Goal: Task Accomplishment & Management: Use online tool/utility

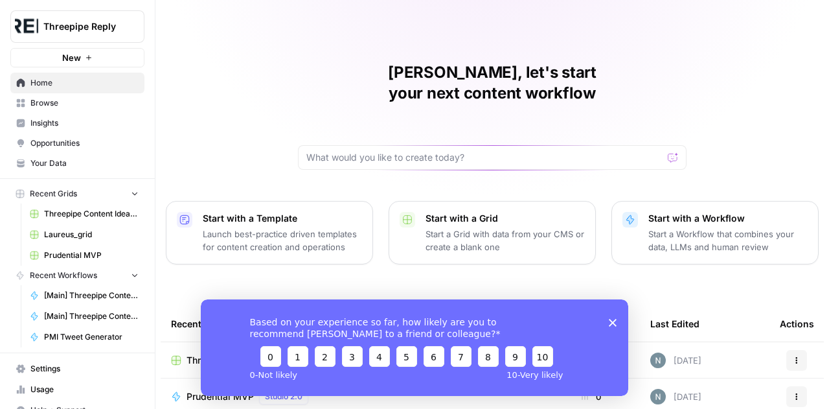
click at [53, 161] on span "Your Data" at bounding box center [84, 163] width 108 height 12
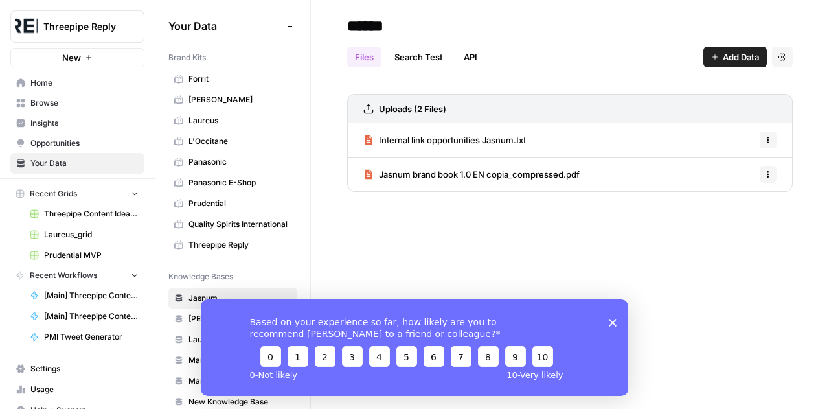
click at [608, 325] on div "Based on your experience so far, how likely are you to recommend AirOps to a fr…" at bounding box center [414, 346] width 427 height 96
click at [614, 322] on icon "Close survey" at bounding box center [613, 322] width 8 height 8
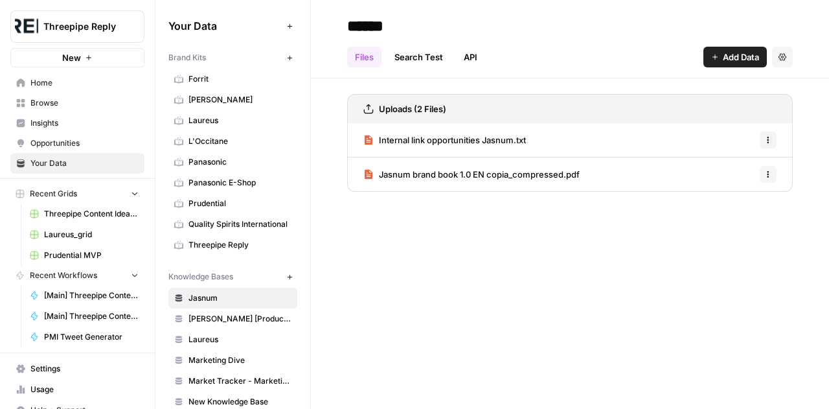
scroll to position [1, 0]
click at [217, 218] on span "Quality Spirits International" at bounding box center [239, 224] width 103 height 12
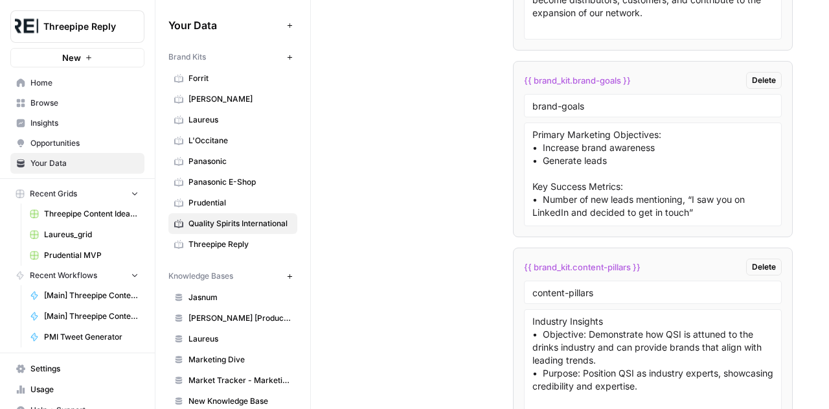
scroll to position [2753, 0]
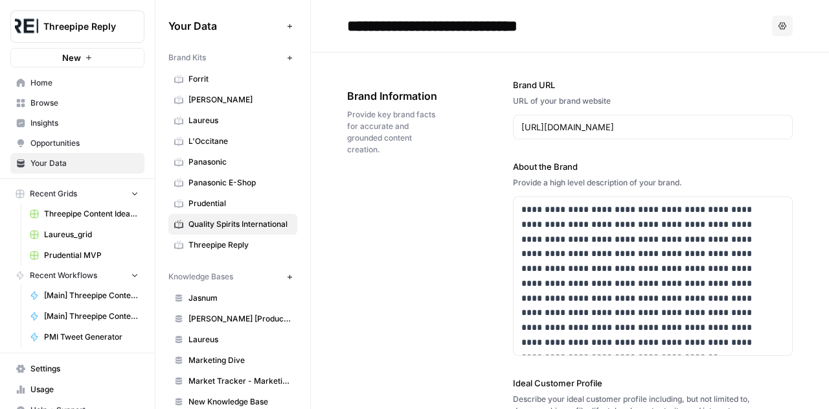
click at [53, 102] on span "Browse" at bounding box center [84, 103] width 108 height 12
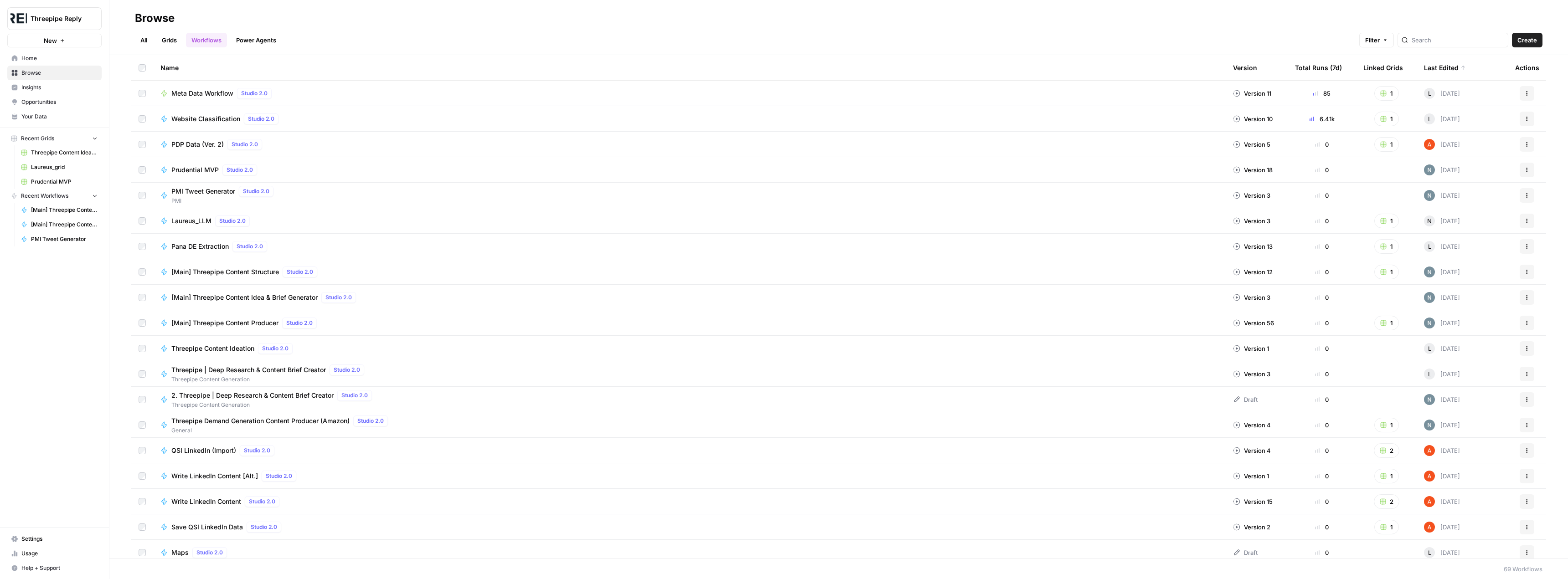
click at [203, 170] on span "Prudential MVP" at bounding box center [194, 170] width 47 height 9
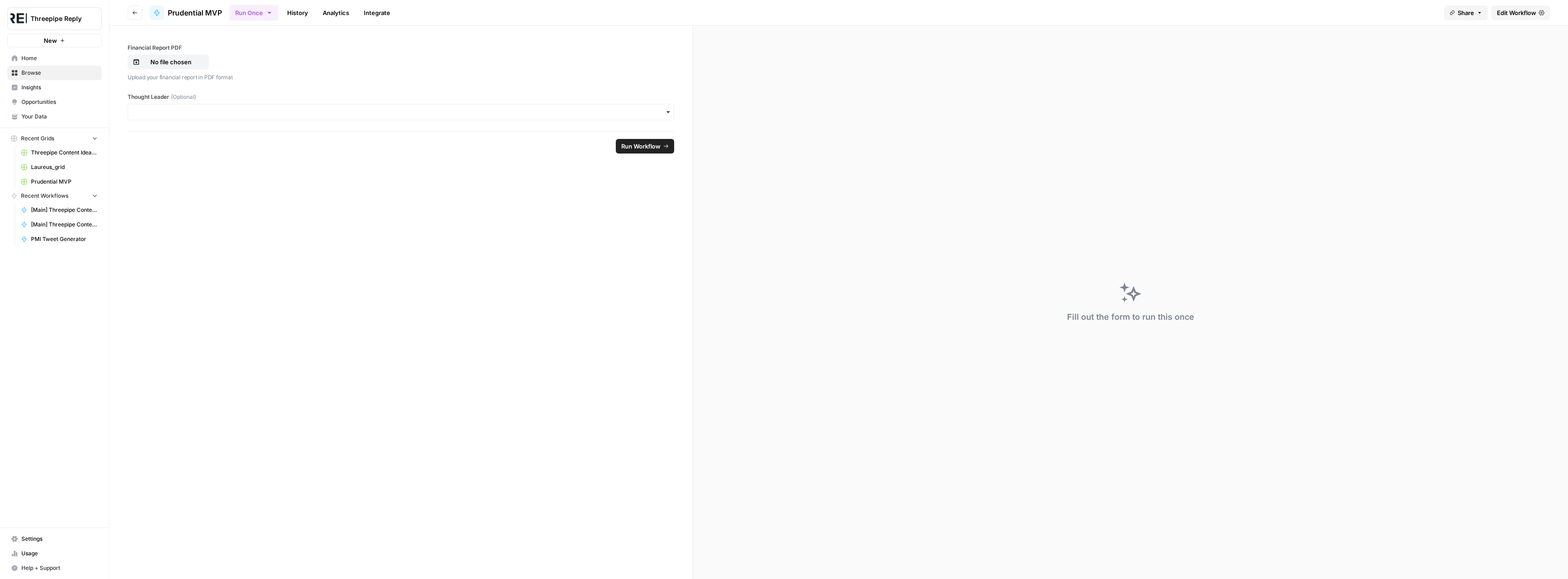
click at [583, 17] on span "Edit Workflow" at bounding box center [1517, 13] width 39 height 9
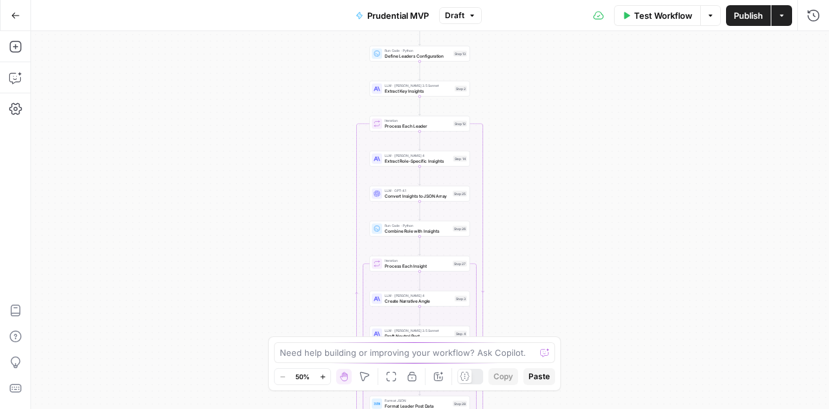
drag, startPoint x: 546, startPoint y: 115, endPoint x: 536, endPoint y: 293, distance: 179.0
click at [536, 293] on div "true false Workflow Set Inputs Inputs Write Liquid Text Write Liquid Text Step …" at bounding box center [430, 219] width 798 height 377
click at [414, 94] on div "LLM · [PERSON_NAME] 3.5 Sonnet Extract Key Insights Step 2 Copy step Delete ste…" at bounding box center [420, 89] width 100 height 16
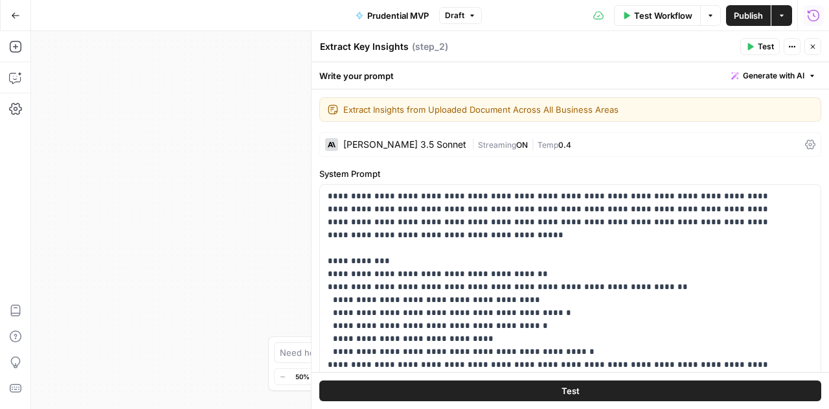
click at [813, 43] on span "E" at bounding box center [809, 43] width 10 height 12
click at [218, 130] on div "true false Workflow Set Inputs Inputs Write Liquid Text Write Liquid Text Step …" at bounding box center [430, 219] width 798 height 377
click at [812, 47] on icon "button" at bounding box center [813, 47] width 8 height 8
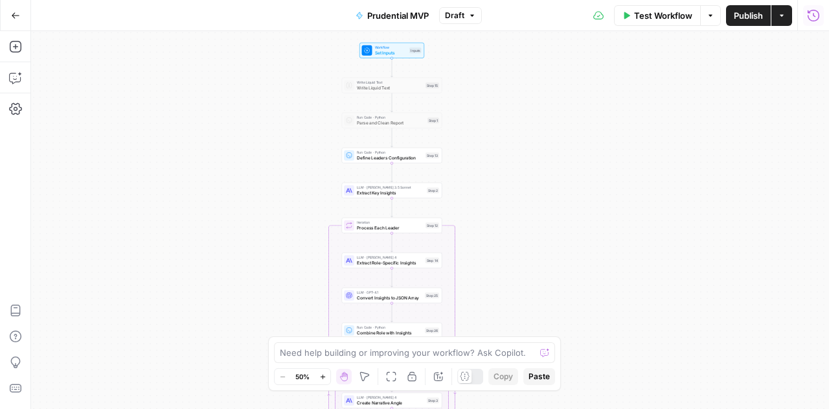
drag, startPoint x: 536, startPoint y: 129, endPoint x: 508, endPoint y: 230, distance: 105.4
click at [508, 230] on div "true false Workflow Set Inputs Inputs Write Liquid Text Write Liquid Text Step …" at bounding box center [430, 219] width 798 height 377
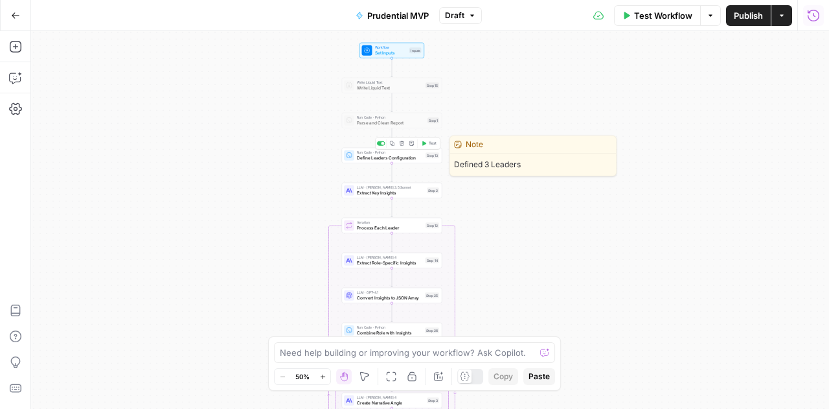
click at [381, 159] on span "Define Leaders Configuration" at bounding box center [390, 157] width 66 height 6
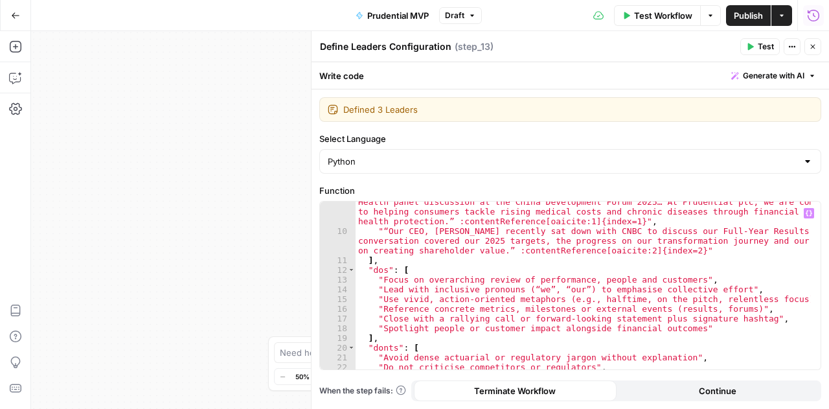
scroll to position [208, 0]
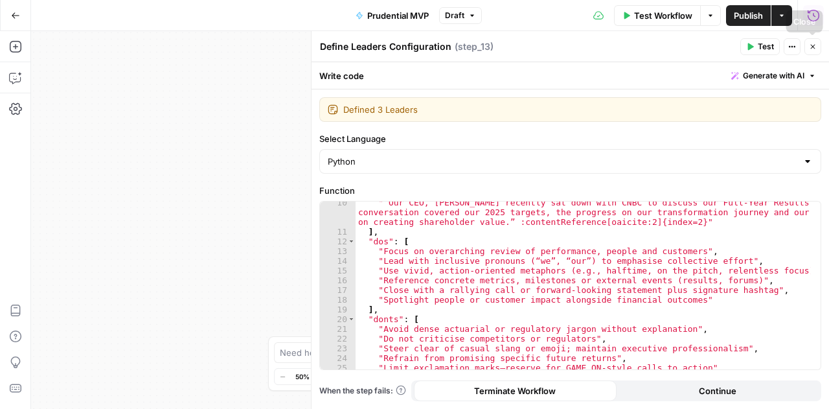
click at [815, 49] on icon "button" at bounding box center [813, 47] width 8 height 8
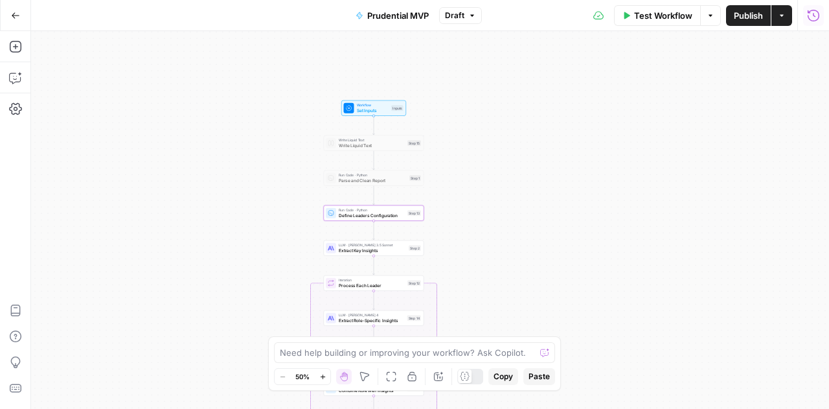
drag, startPoint x: 517, startPoint y: 199, endPoint x: 499, endPoint y: 251, distance: 54.3
click at [499, 251] on div "true false Workflow Set Inputs Inputs Write Liquid Text Write Liquid Text Step …" at bounding box center [430, 219] width 798 height 377
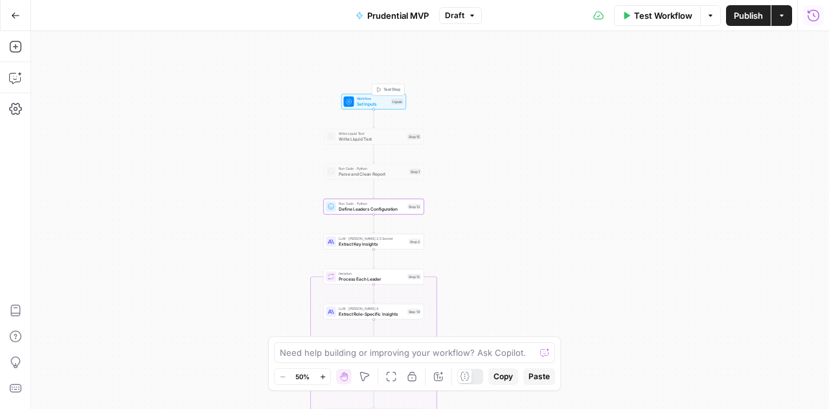
click at [370, 99] on span "Workflow" at bounding box center [373, 98] width 32 height 5
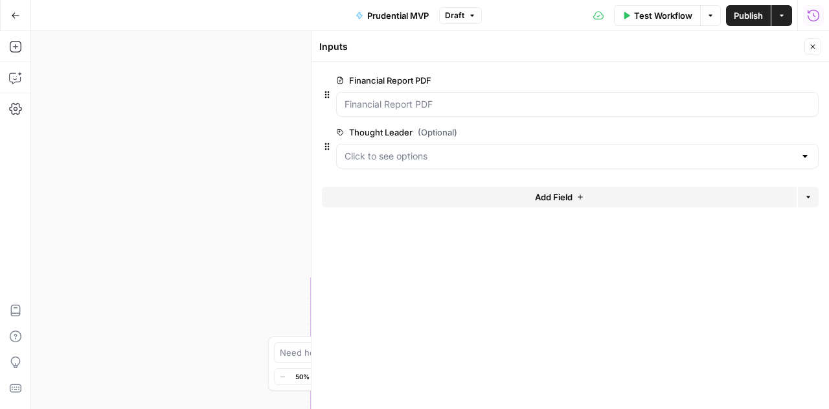
click at [816, 48] on icon "button" at bounding box center [813, 47] width 8 height 8
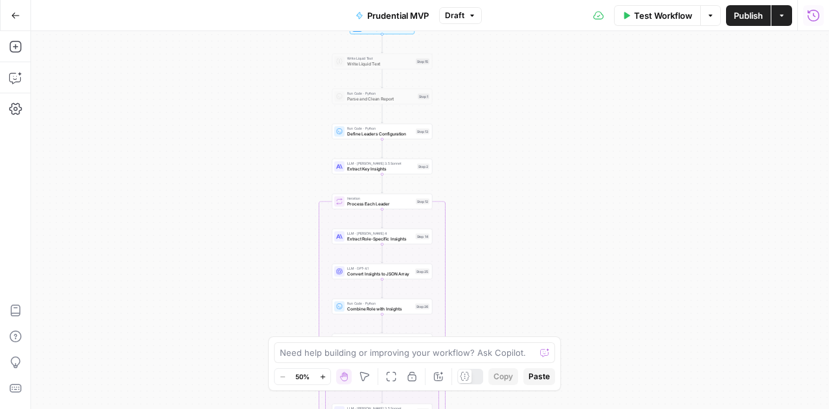
drag, startPoint x: 480, startPoint y: 258, endPoint x: 489, endPoint y: 183, distance: 76.2
click at [489, 183] on div "true false Workflow Set Inputs Inputs Write Liquid Text Write Liquid Text Step …" at bounding box center [430, 219] width 798 height 377
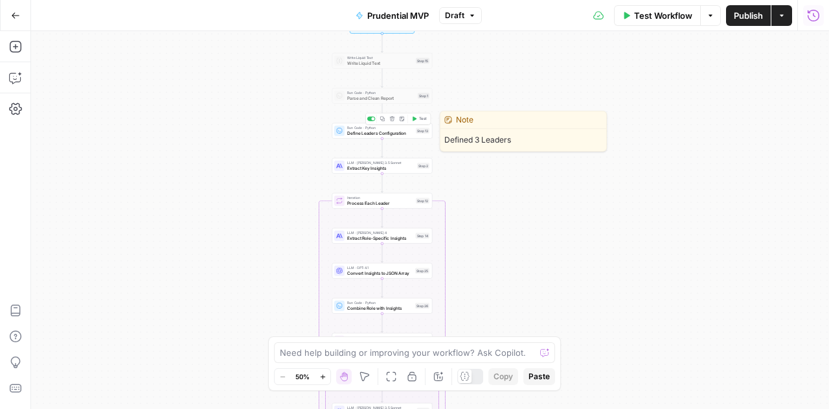
click at [378, 134] on span "Define Leaders Configuration" at bounding box center [380, 132] width 66 height 6
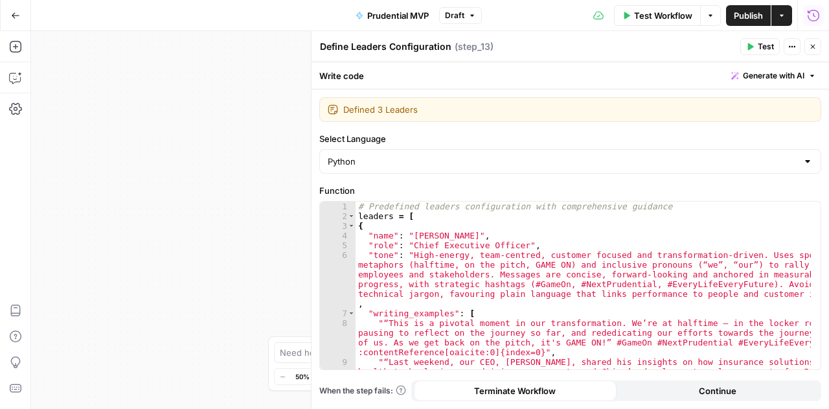
click at [813, 49] on icon "button" at bounding box center [813, 47] width 8 height 8
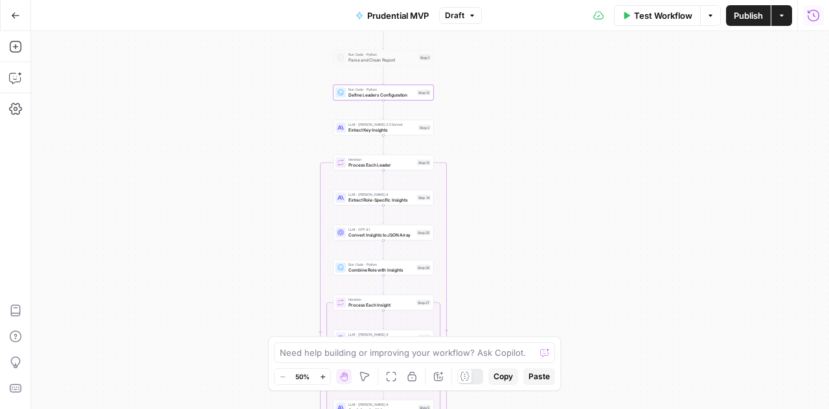
drag, startPoint x: 526, startPoint y: 280, endPoint x: 527, endPoint y: 241, distance: 38.2
click at [527, 241] on div "true false Workflow Set Inputs Inputs Write Liquid Text Write Liquid Text Step …" at bounding box center [430, 219] width 798 height 377
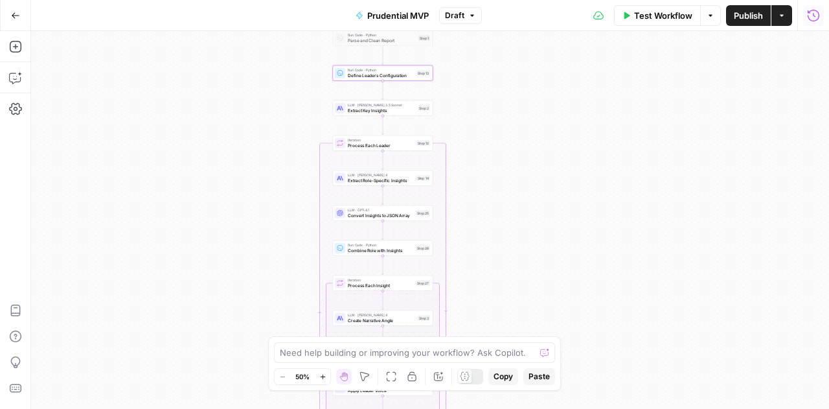
drag, startPoint x: 535, startPoint y: 179, endPoint x: 535, endPoint y: 160, distance: 19.4
click at [535, 160] on div "true false Workflow Set Inputs Inputs Write Liquid Text Write Liquid Text Step …" at bounding box center [430, 219] width 798 height 377
drag, startPoint x: 521, startPoint y: 239, endPoint x: 522, endPoint y: 200, distance: 38.9
click at [522, 200] on div "true false Workflow Set Inputs Inputs Write Liquid Text Write Liquid Text Step …" at bounding box center [430, 219] width 798 height 377
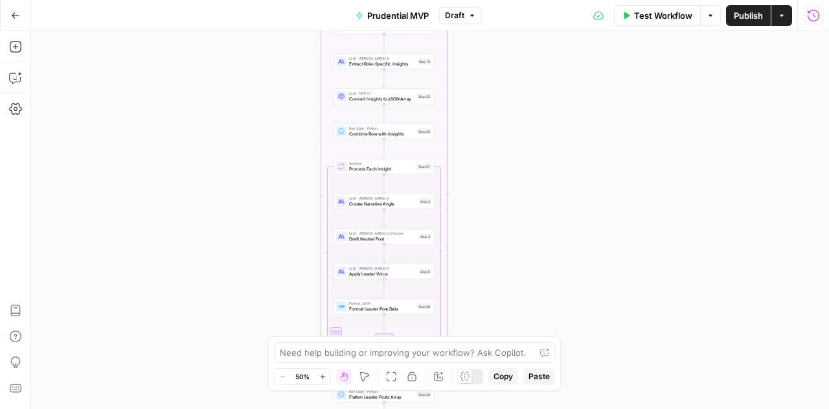
drag, startPoint x: 506, startPoint y: 235, endPoint x: 505, endPoint y: 157, distance: 77.7
click at [505, 157] on div "true false Workflow Set Inputs Inputs Write Liquid Text Write Liquid Text Step …" at bounding box center [430, 219] width 798 height 377
click at [124, 170] on div "true false Workflow Set Inputs Inputs Write Liquid Text Write Liquid Text Step …" at bounding box center [430, 219] width 798 height 377
click at [11, 111] on icon "button" at bounding box center [15, 108] width 13 height 13
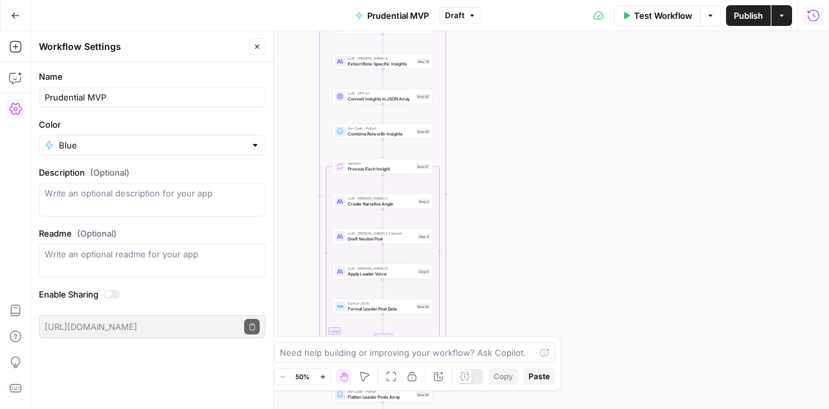
click at [11, 111] on icon "button" at bounding box center [15, 108] width 13 height 13
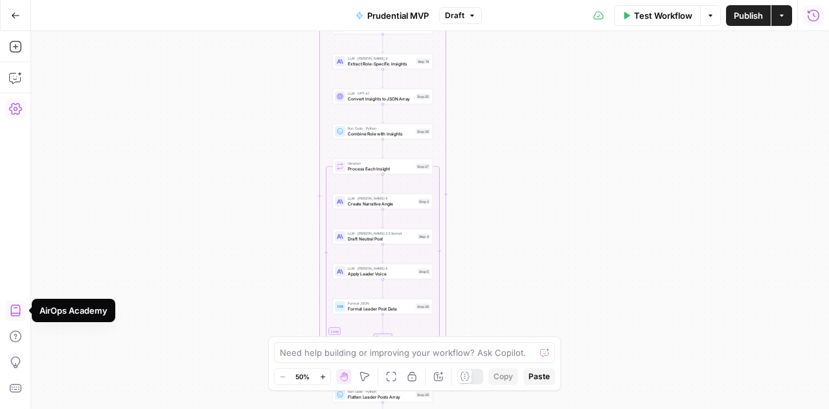
click at [14, 306] on icon "button" at bounding box center [15, 310] width 13 height 13
click at [13, 52] on icon "button" at bounding box center [15, 46] width 13 height 13
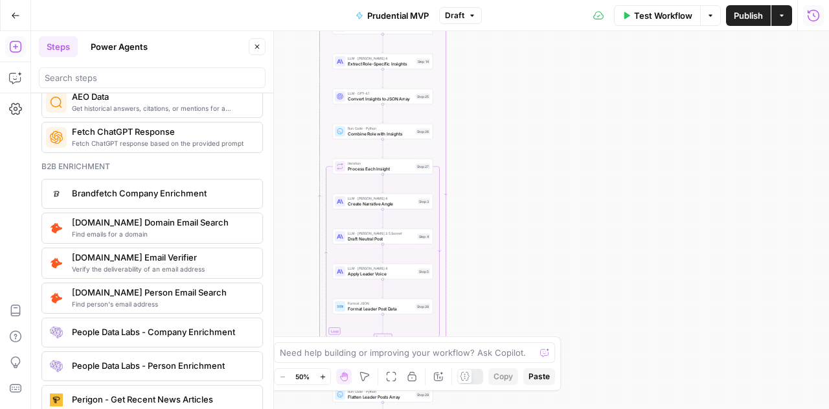
scroll to position [1742, 0]
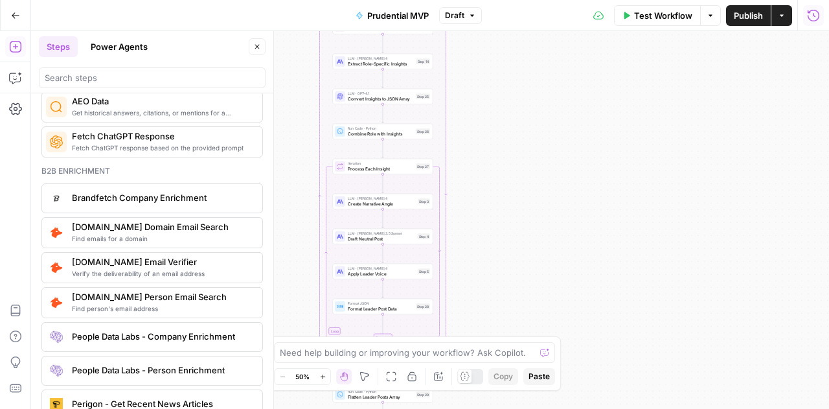
click at [286, 115] on div "true false Workflow Set Inputs Inputs Write Liquid Text Write Liquid Text Step …" at bounding box center [430, 219] width 798 height 377
click at [258, 49] on icon "button" at bounding box center [257, 47] width 8 height 8
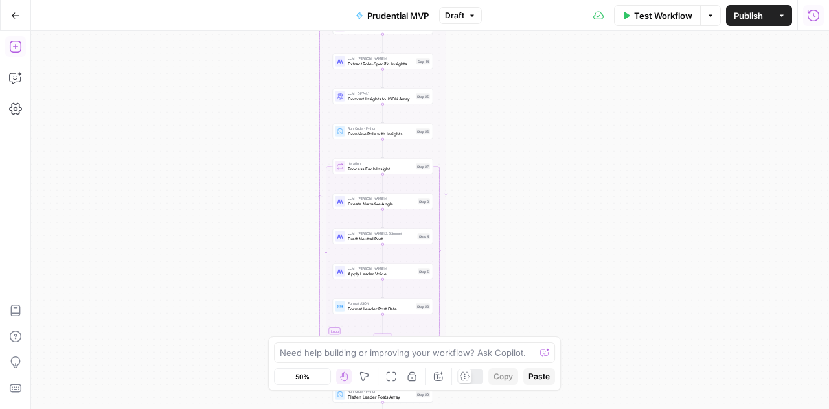
click at [10, 51] on icon "button" at bounding box center [15, 46] width 13 height 13
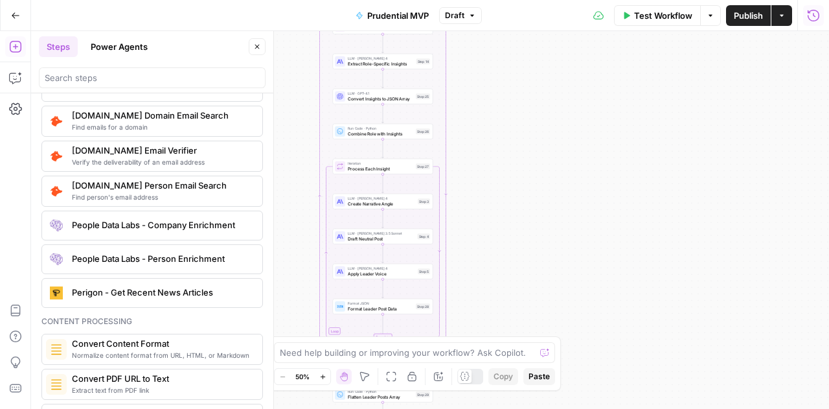
scroll to position [1853, 0]
click at [615, 181] on div "true false Workflow Set Inputs Inputs Write Liquid Text Write Liquid Text Step …" at bounding box center [430, 219] width 798 height 377
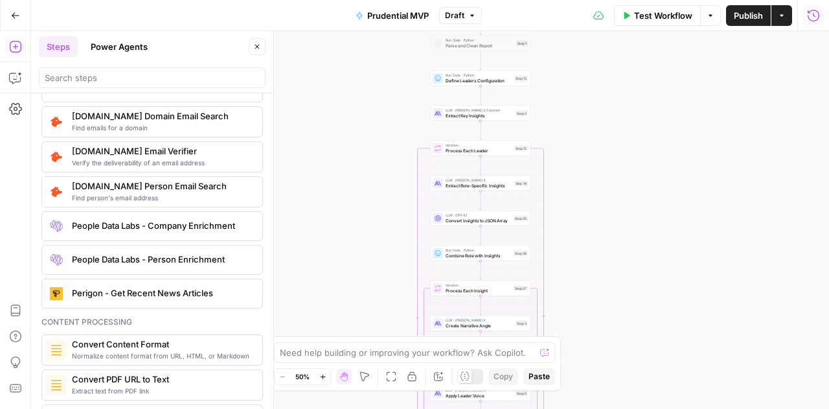
drag, startPoint x: 539, startPoint y: 144, endPoint x: 637, endPoint y: 267, distance: 156.6
click at [637, 267] on div "true false Workflow Set Inputs Inputs Write Liquid Text Write Liquid Text Step …" at bounding box center [430, 219] width 798 height 377
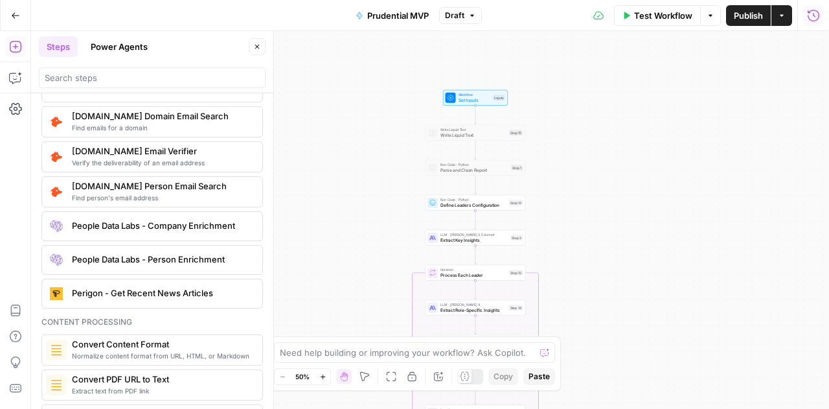
drag, startPoint x: 608, startPoint y: 165, endPoint x: 603, endPoint y: 288, distance: 123.1
click at [603, 288] on div "true false Workflow Set Inputs Inputs Write Liquid Text Write Liquid Text Step …" at bounding box center [430, 219] width 798 height 377
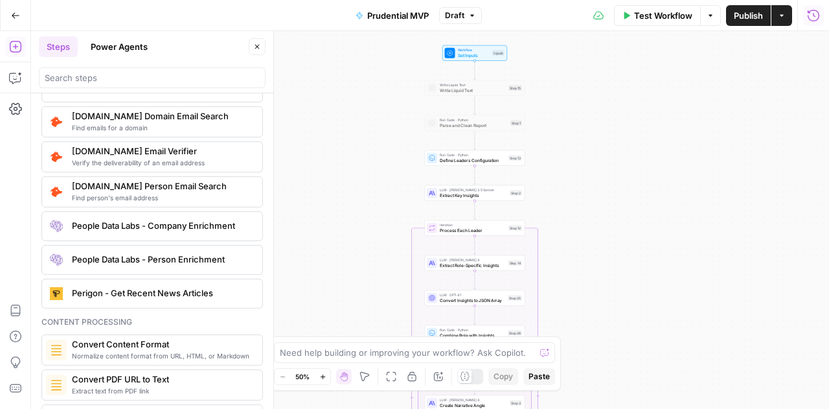
drag, startPoint x: 638, startPoint y: 203, endPoint x: 638, endPoint y: 160, distance: 42.7
click at [638, 160] on div "true false Workflow Set Inputs Inputs Write Liquid Text Write Liquid Text Step …" at bounding box center [430, 219] width 798 height 377
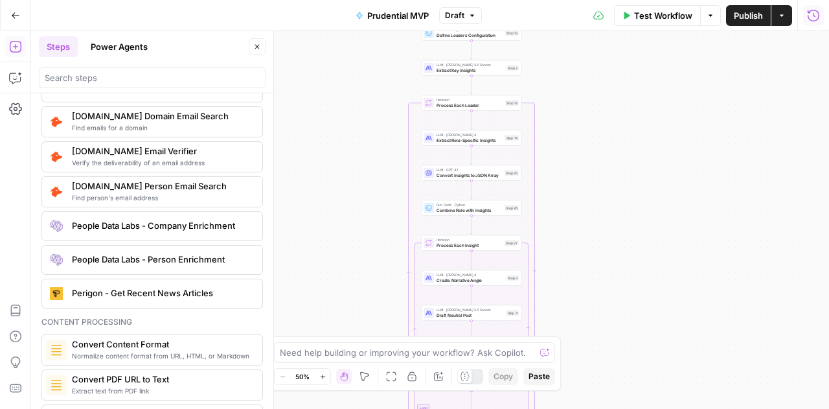
drag, startPoint x: 638, startPoint y: 160, endPoint x: 634, endPoint y: 37, distance: 123.1
click at [634, 37] on div "true false Workflow Set Inputs Inputs Write Liquid Text Write Liquid Text Step …" at bounding box center [430, 219] width 798 height 377
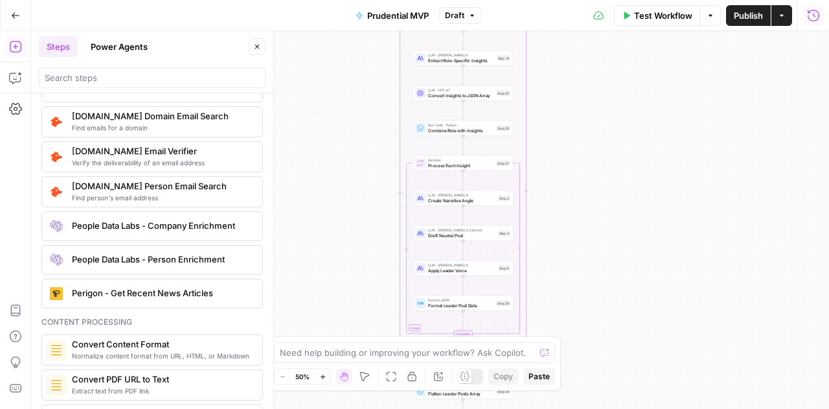
drag, startPoint x: 638, startPoint y: 254, endPoint x: 629, endPoint y: 169, distance: 85.9
click at [629, 169] on div "true false Workflow Set Inputs Inputs Write Liquid Text Write Liquid Text Step …" at bounding box center [430, 219] width 798 height 377
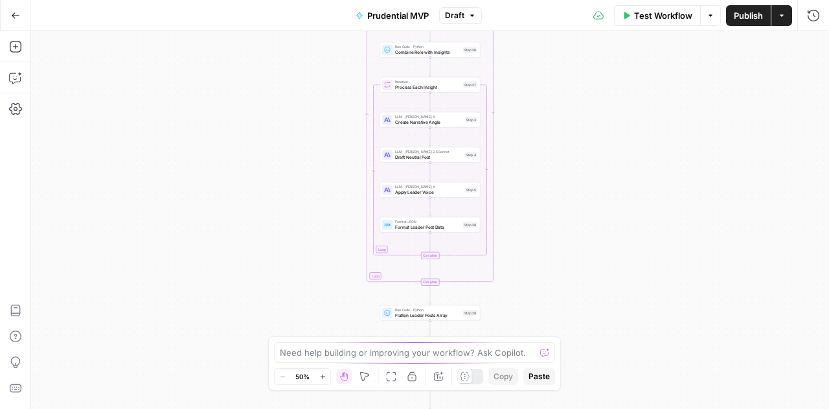
click at [13, 20] on button "Go Back" at bounding box center [15, 15] width 23 height 23
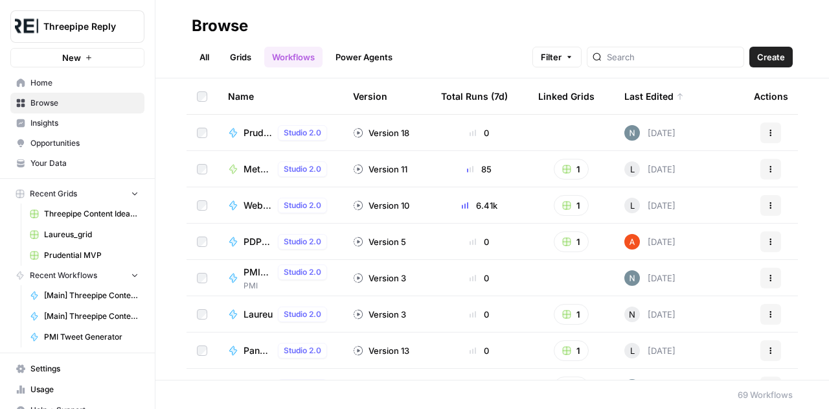
click at [240, 58] on link "Grids" at bounding box center [240, 57] width 37 height 21
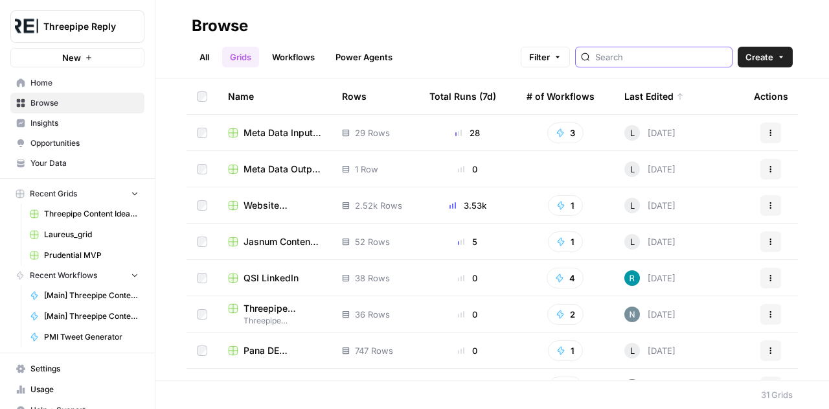
click at [645, 57] on input "search" at bounding box center [660, 56] width 131 height 13
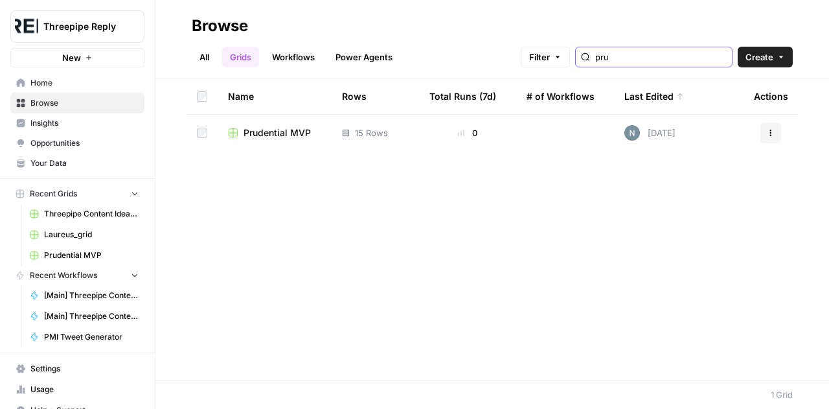
type input "pru"
click at [276, 126] on span "Prudential MVP" at bounding box center [276, 132] width 67 height 13
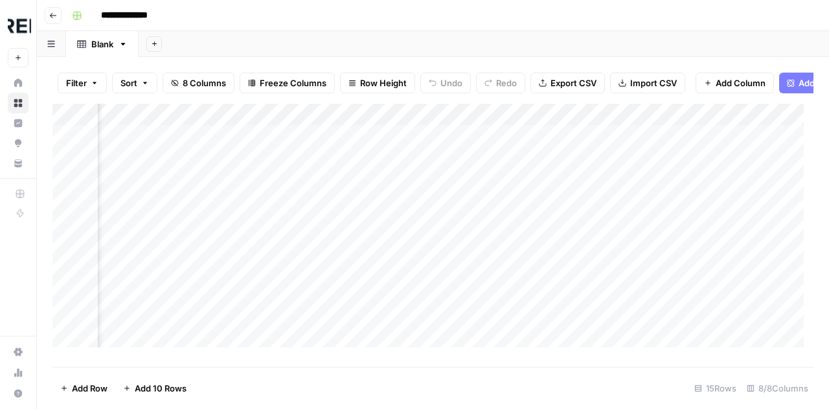
scroll to position [0, 524]
click at [447, 148] on div "Add Column" at bounding box center [432, 230] width 761 height 253
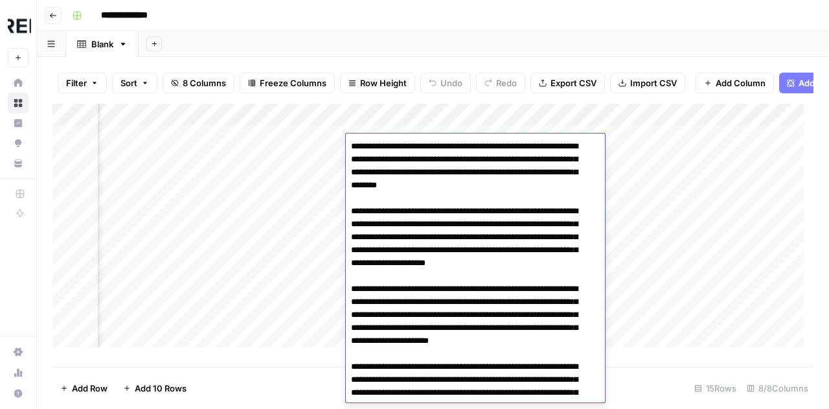
scroll to position [103, 0]
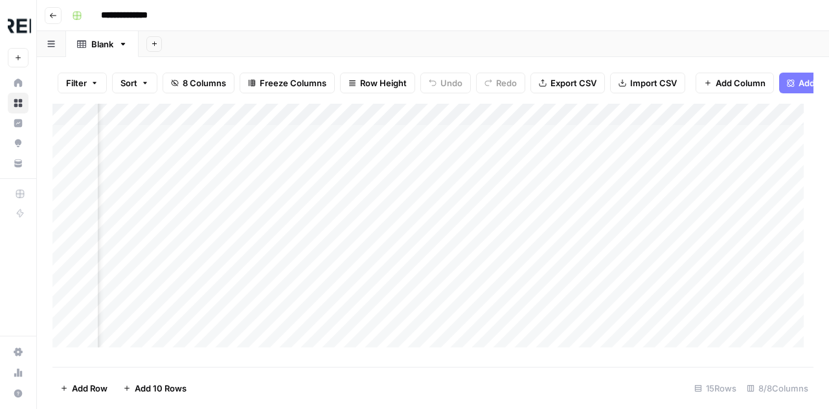
click at [278, 229] on div "Add Column" at bounding box center [432, 230] width 761 height 253
